Goal: Navigation & Orientation: Find specific page/section

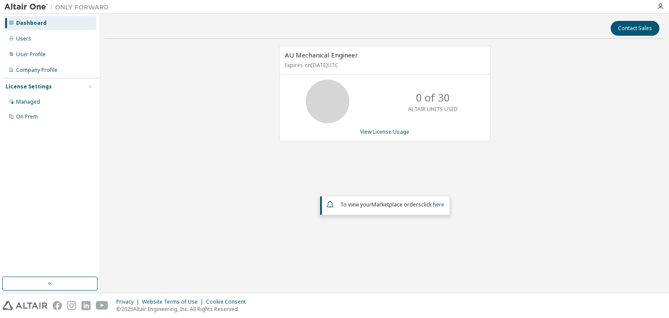
click at [152, 166] on div "AU Mechanical Engineer Expires on September 15, 2026 UTC 0 of 30 ALTAIR UNITS U…" at bounding box center [385, 149] width 560 height 207
